Goal: Task Accomplishment & Management: Use online tool/utility

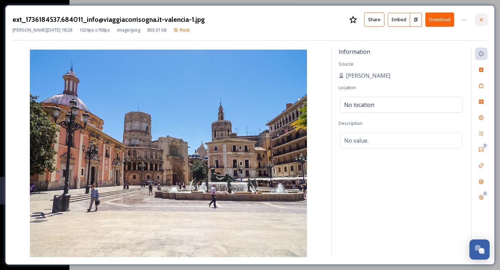
click at [477, 20] on div at bounding box center [481, 20] width 12 height 12
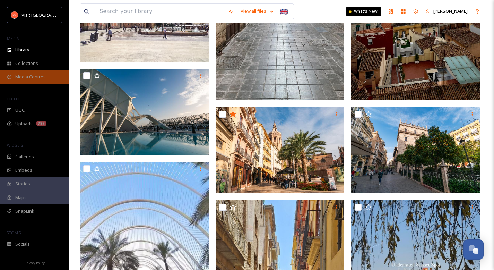
scroll to position [221, 0]
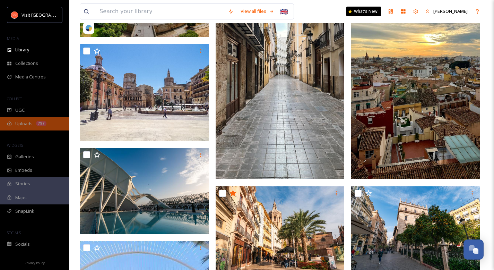
click at [32, 123] on span "Uploads" at bounding box center [23, 123] width 17 height 7
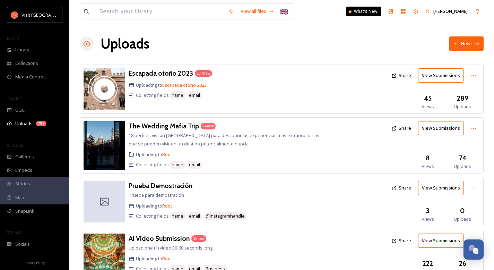
click at [147, 69] on h3 "Escapada otoño 2023" at bounding box center [161, 73] width 65 height 8
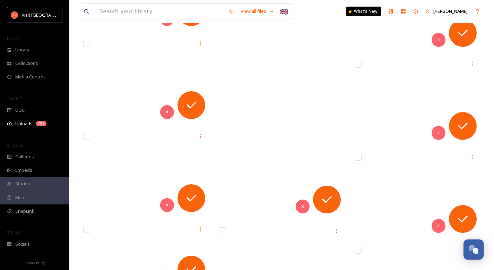
scroll to position [10700, 0]
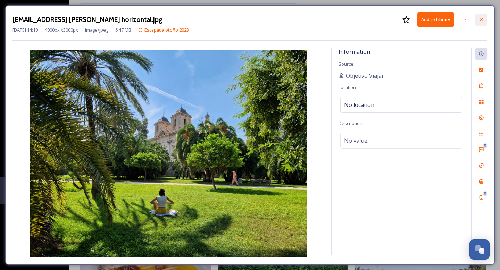
click at [480, 19] on icon at bounding box center [480, 19] width 3 height 3
